Goal: Information Seeking & Learning: Learn about a topic

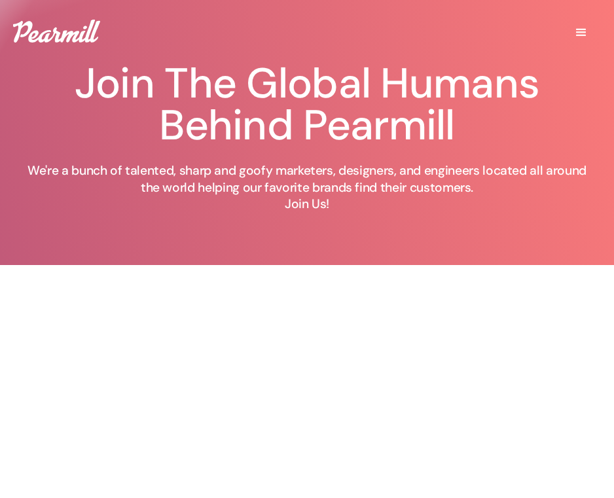
click at [61, 29] on img at bounding box center [56, 31] width 87 height 23
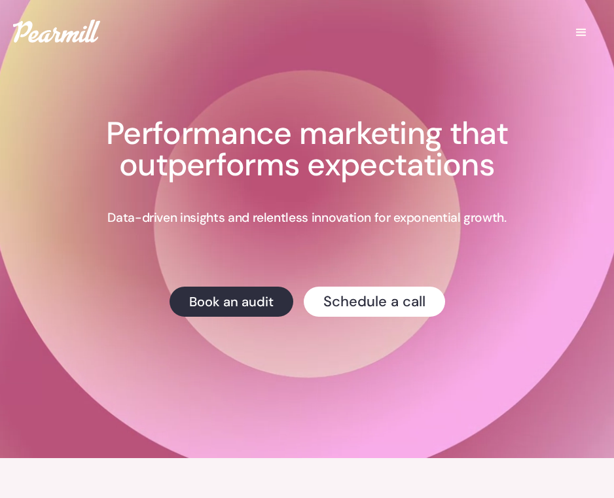
click at [579, 27] on div "menu" at bounding box center [581, 33] width 16 height 16
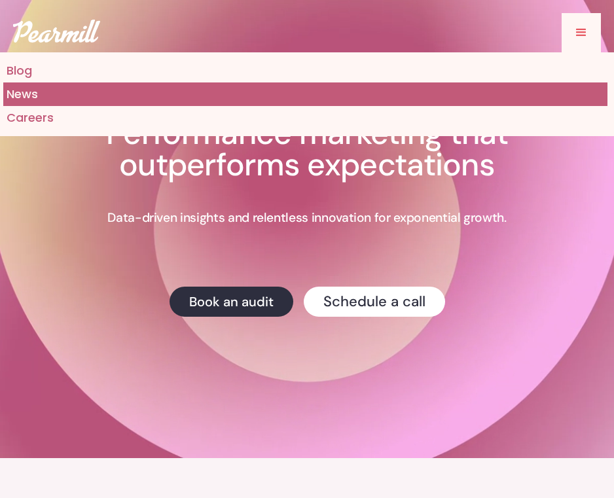
click at [67, 96] on link "News" at bounding box center [305, 94] width 604 height 24
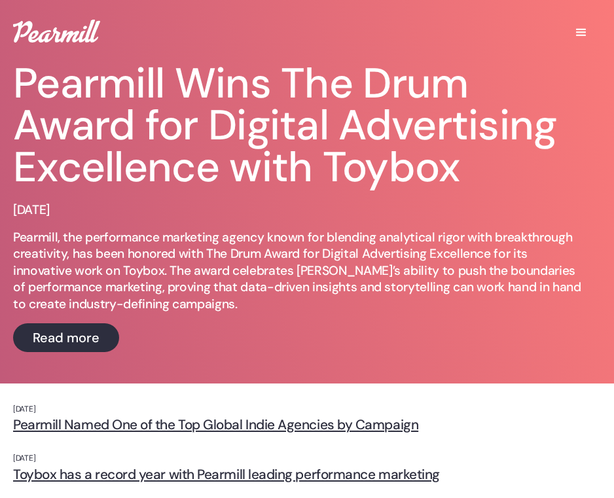
click at [581, 35] on div "menu" at bounding box center [581, 33] width 16 height 16
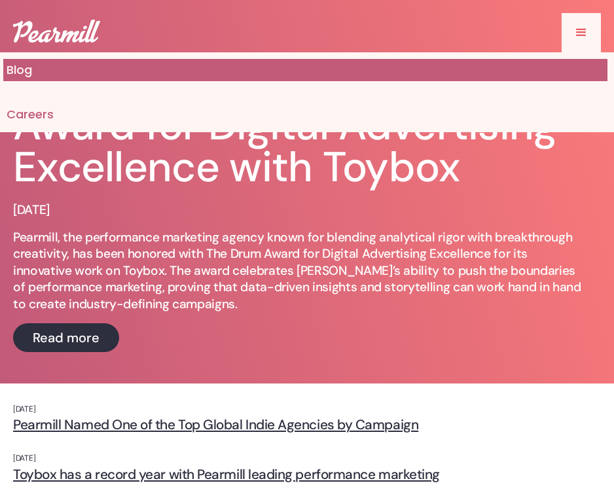
click at [304, 75] on link "Blog" at bounding box center [305, 70] width 604 height 22
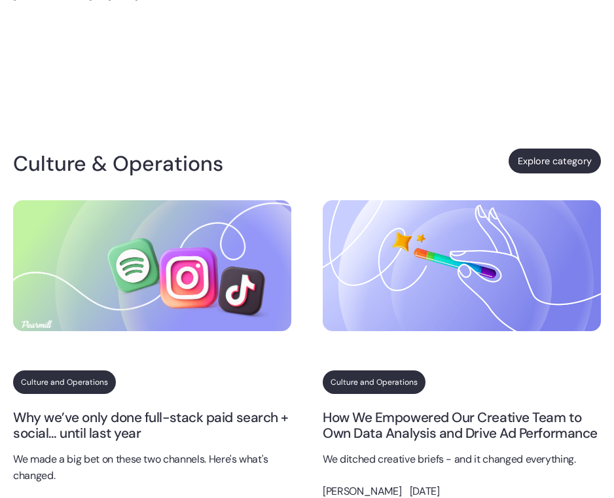
scroll to position [669, 0]
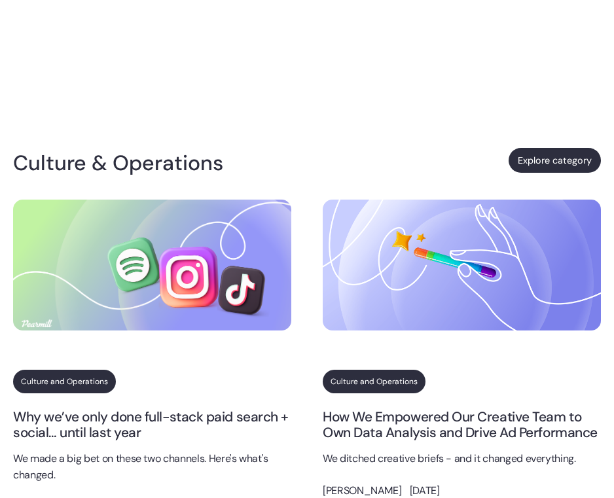
click at [548, 160] on link "Explore category" at bounding box center [554, 160] width 92 height 25
